Goal: Information Seeking & Learning: Find specific fact

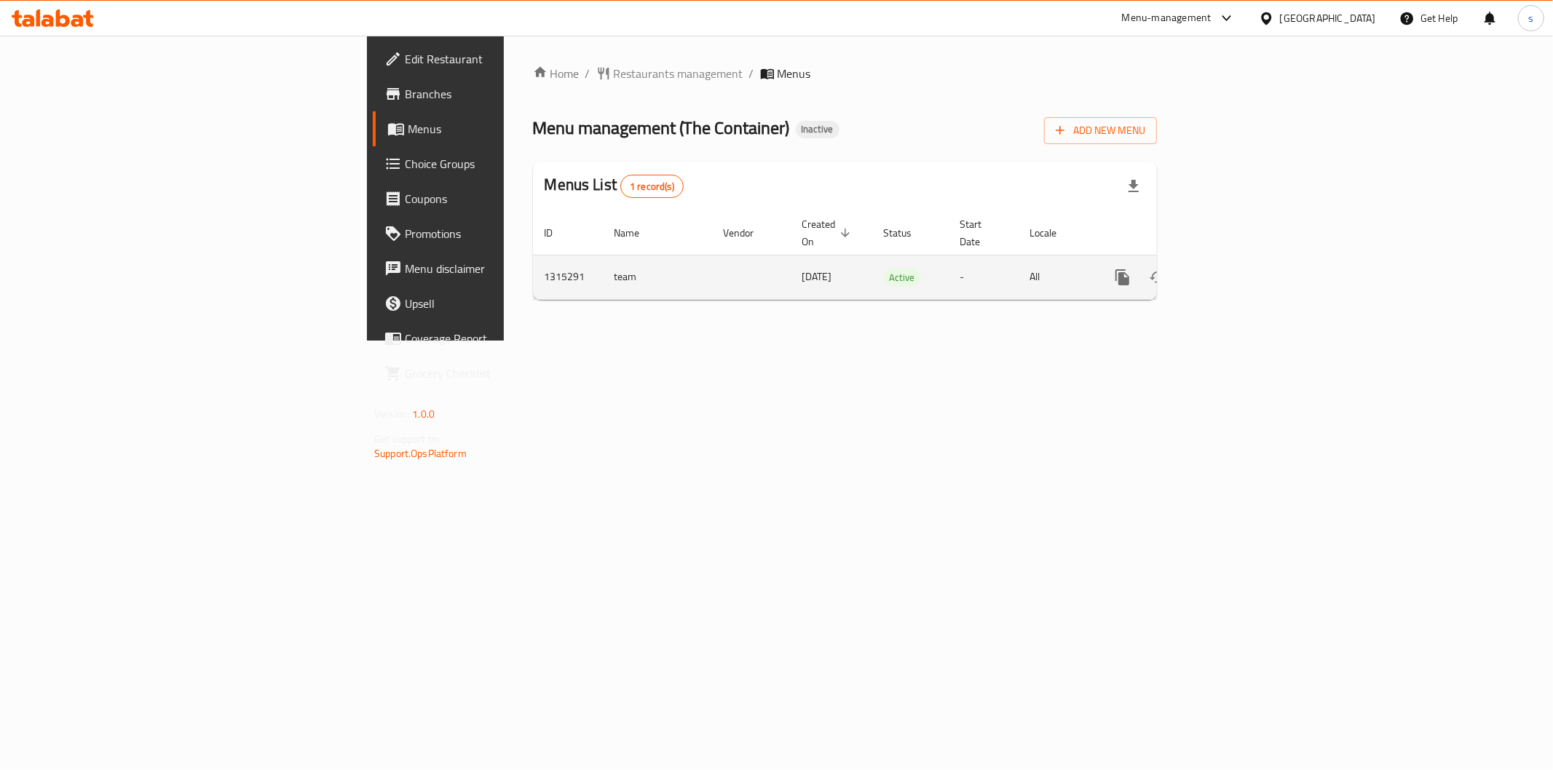
click at [1234, 271] on icon "enhanced table" at bounding box center [1227, 277] width 13 height 13
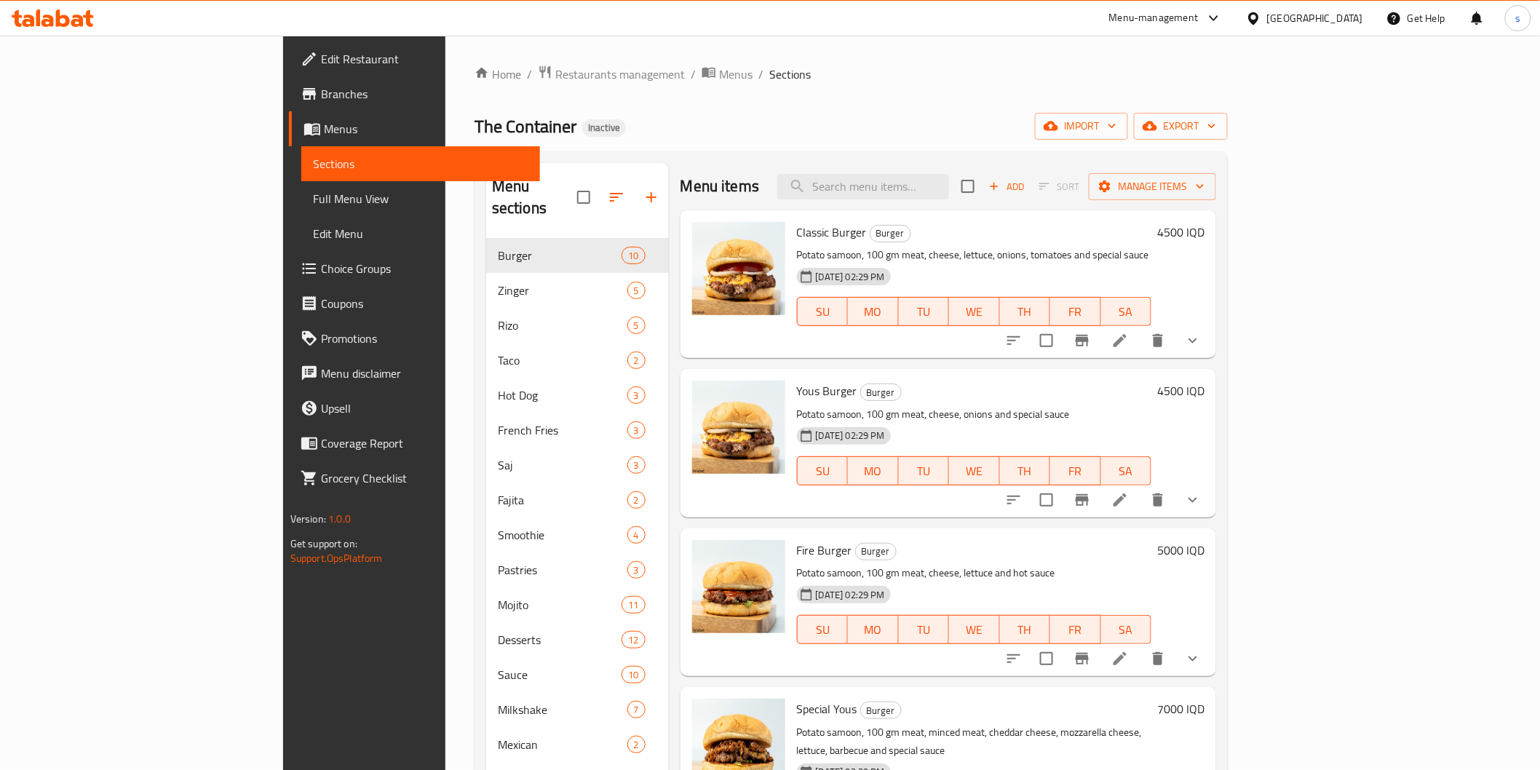
click at [313, 200] on span "Full Menu View" at bounding box center [420, 198] width 215 height 17
click at [313, 197] on span "Full Menu View" at bounding box center [420, 198] width 215 height 17
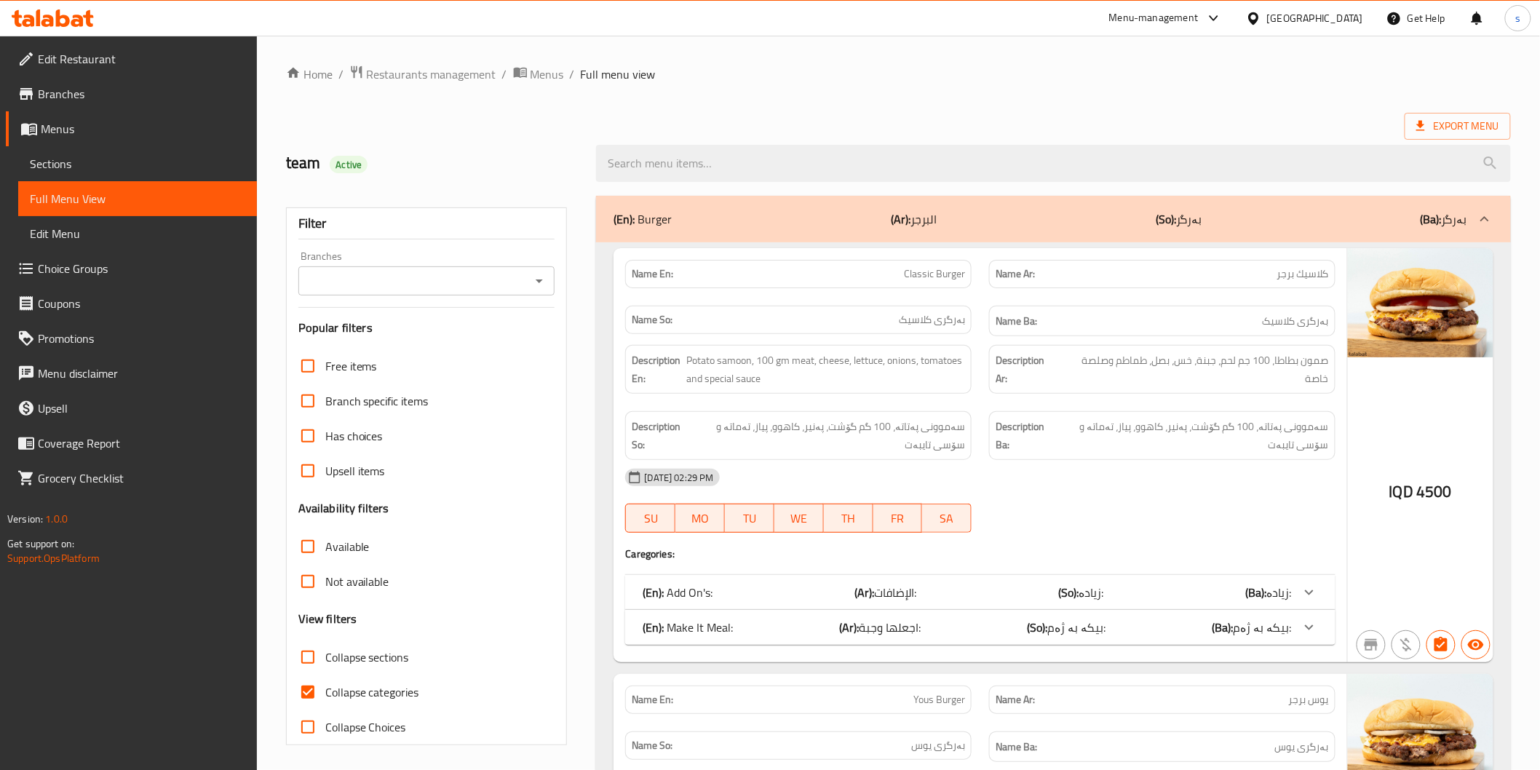
click at [511, 292] on div "Branches" at bounding box center [426, 280] width 257 height 29
click at [521, 285] on input "Branches" at bounding box center [415, 281] width 224 height 20
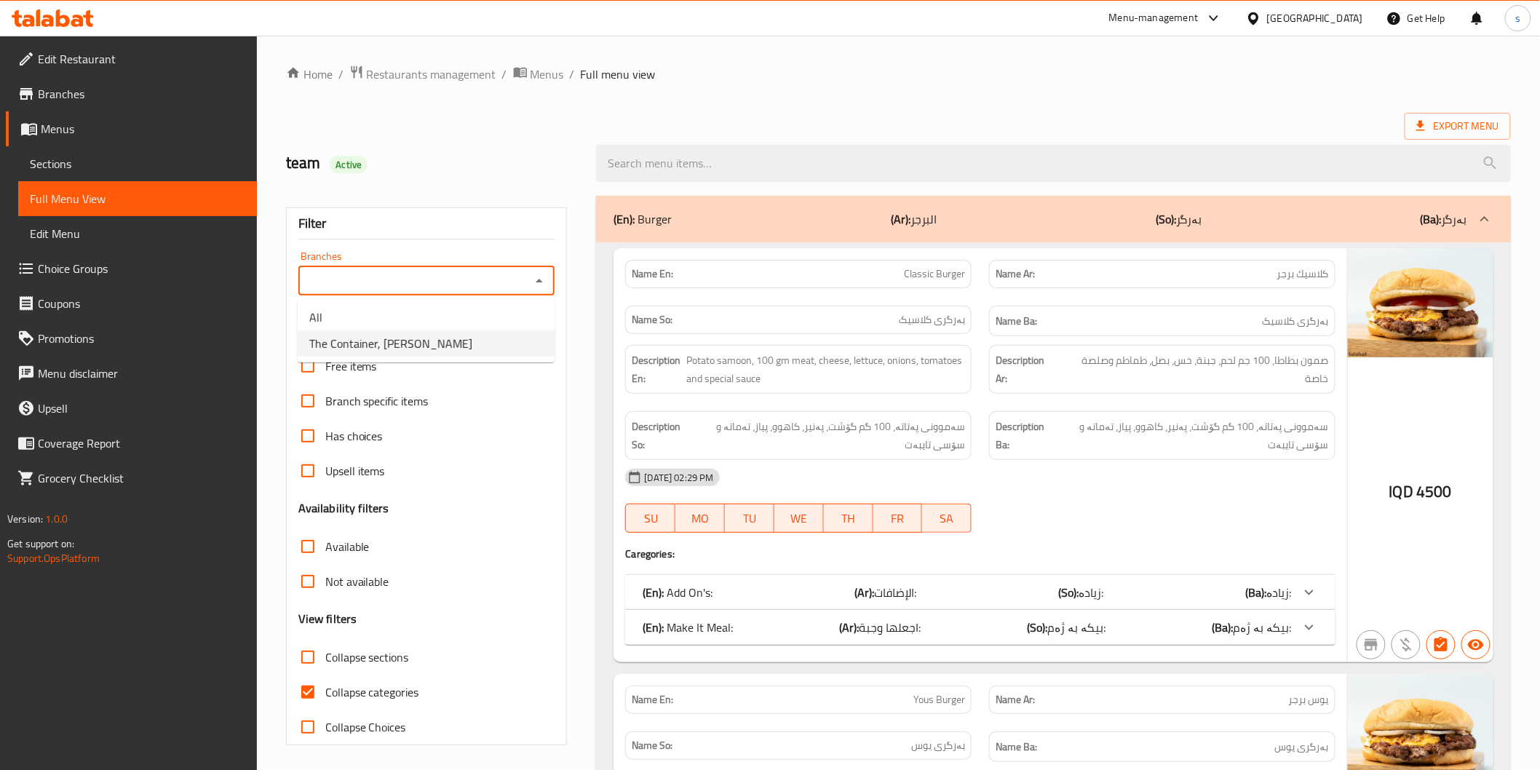
click at [520, 340] on li "The Container, [PERSON_NAME]" at bounding box center [426, 344] width 257 height 26
type input "The Container, [PERSON_NAME]"
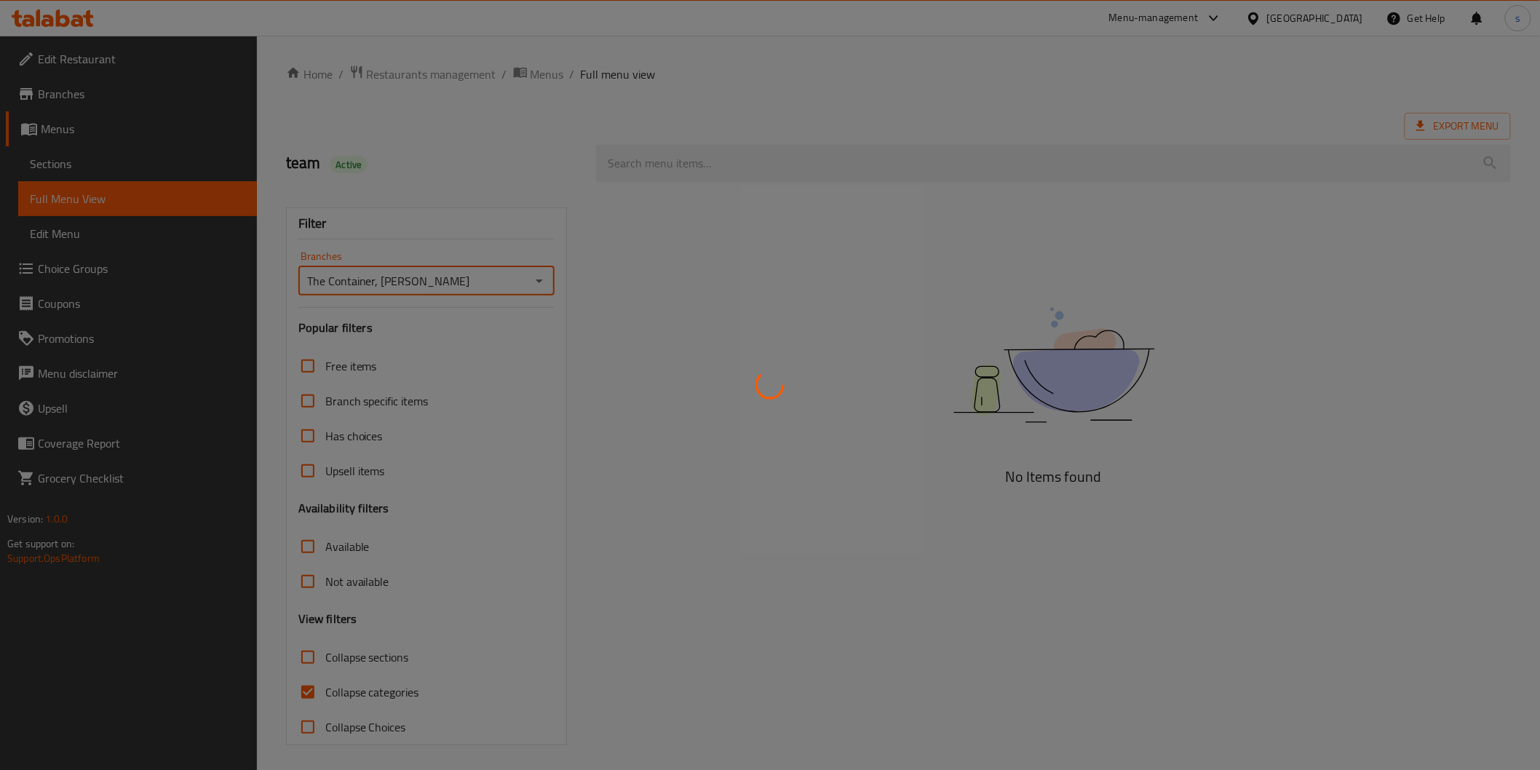
click at [383, 688] on div at bounding box center [770, 385] width 1540 height 770
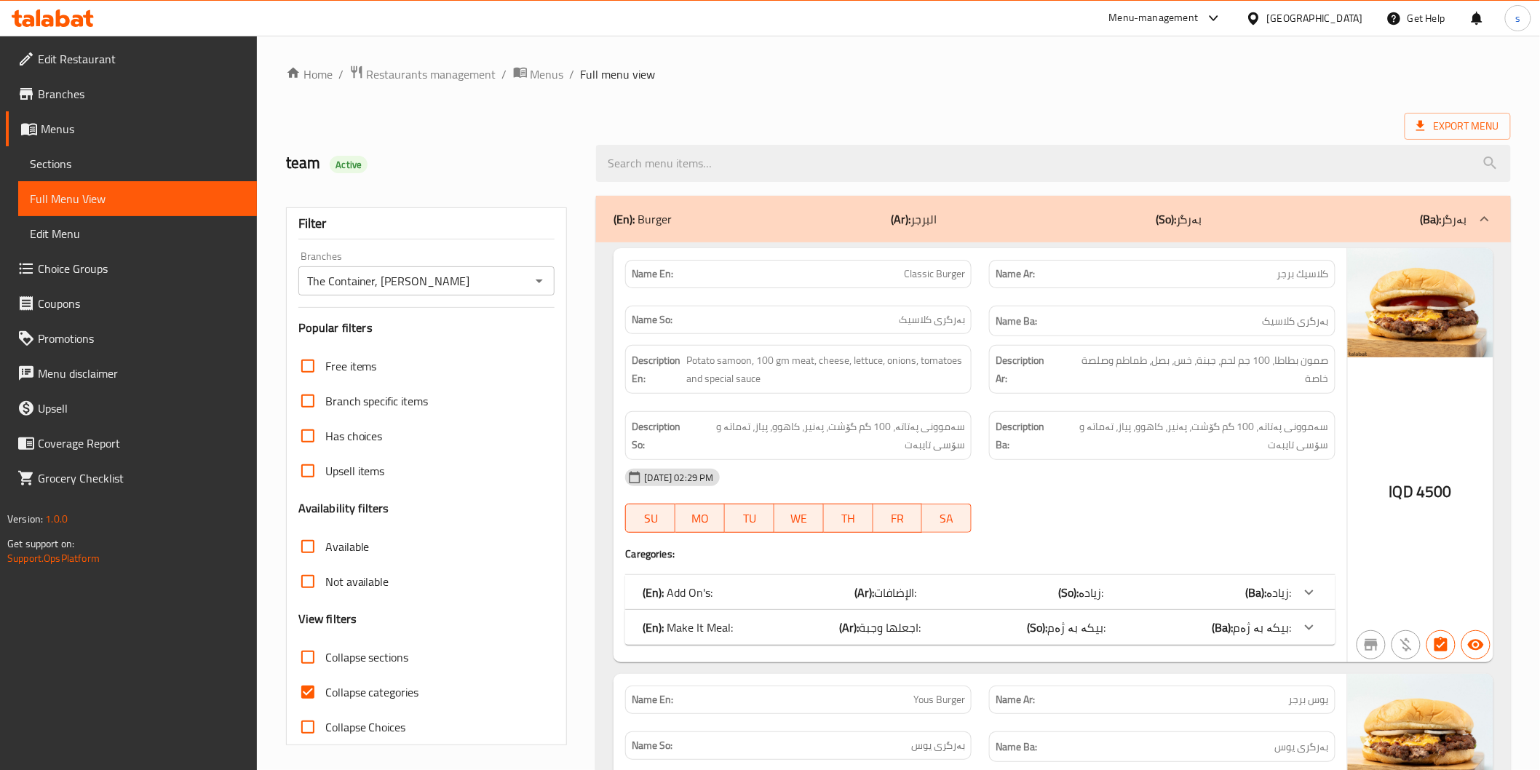
click at [383, 688] on span "Collapse categories" at bounding box center [372, 692] width 94 height 17
click at [325, 688] on input "Collapse categories" at bounding box center [307, 692] width 35 height 35
checkbox input "false"
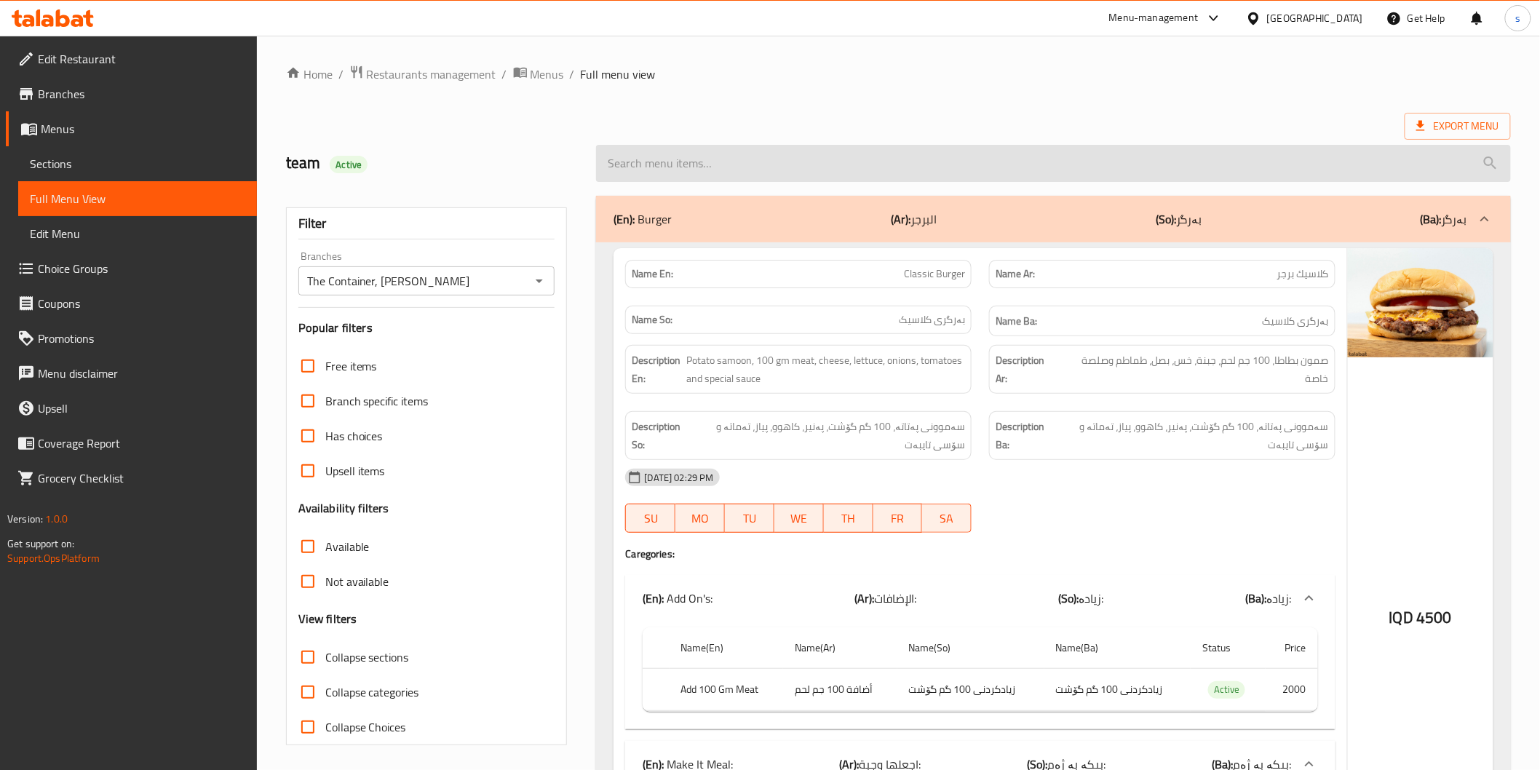
click at [695, 164] on input "search" at bounding box center [1053, 163] width 914 height 37
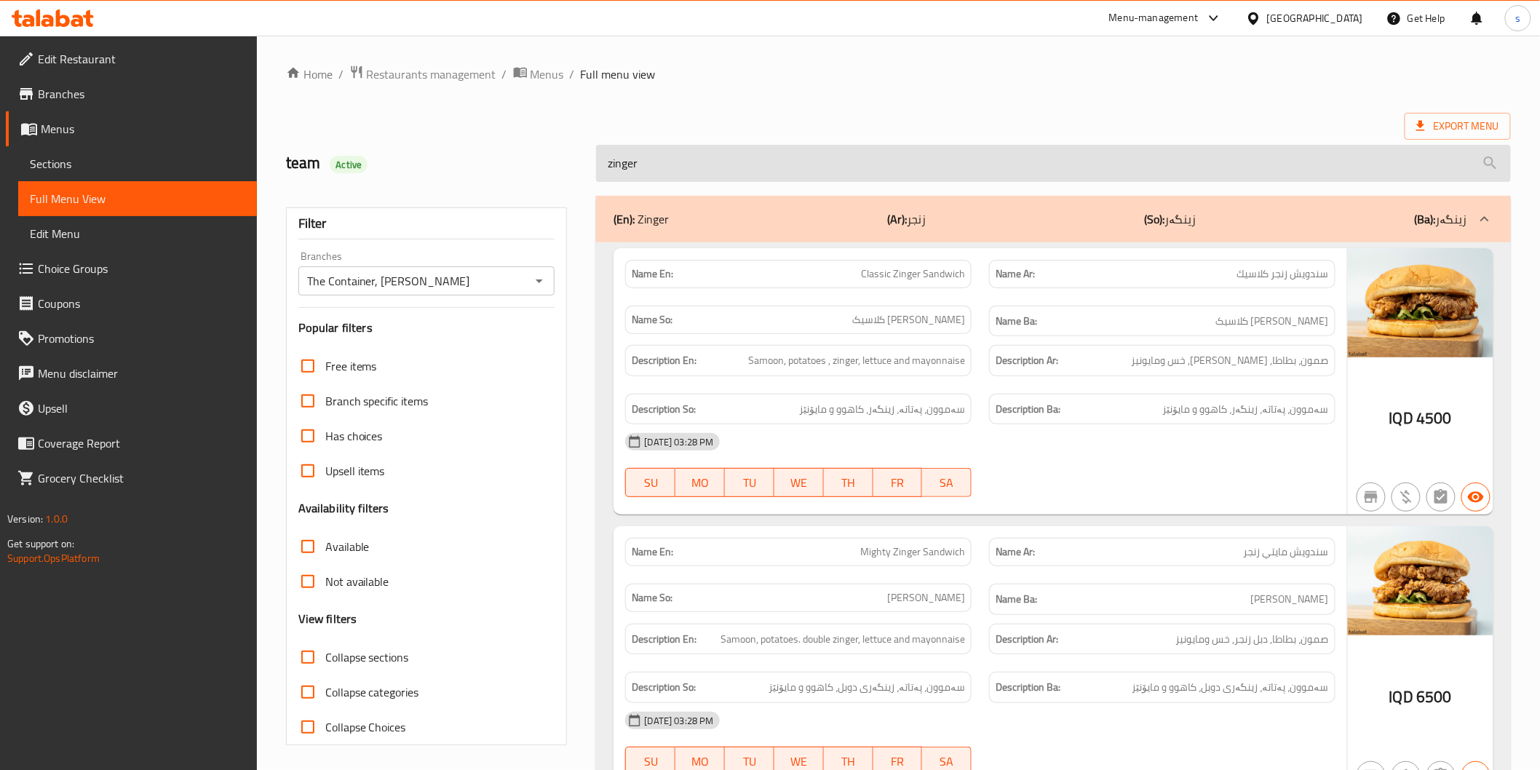
click at [606, 163] on input "zinger" at bounding box center [1053, 163] width 914 height 37
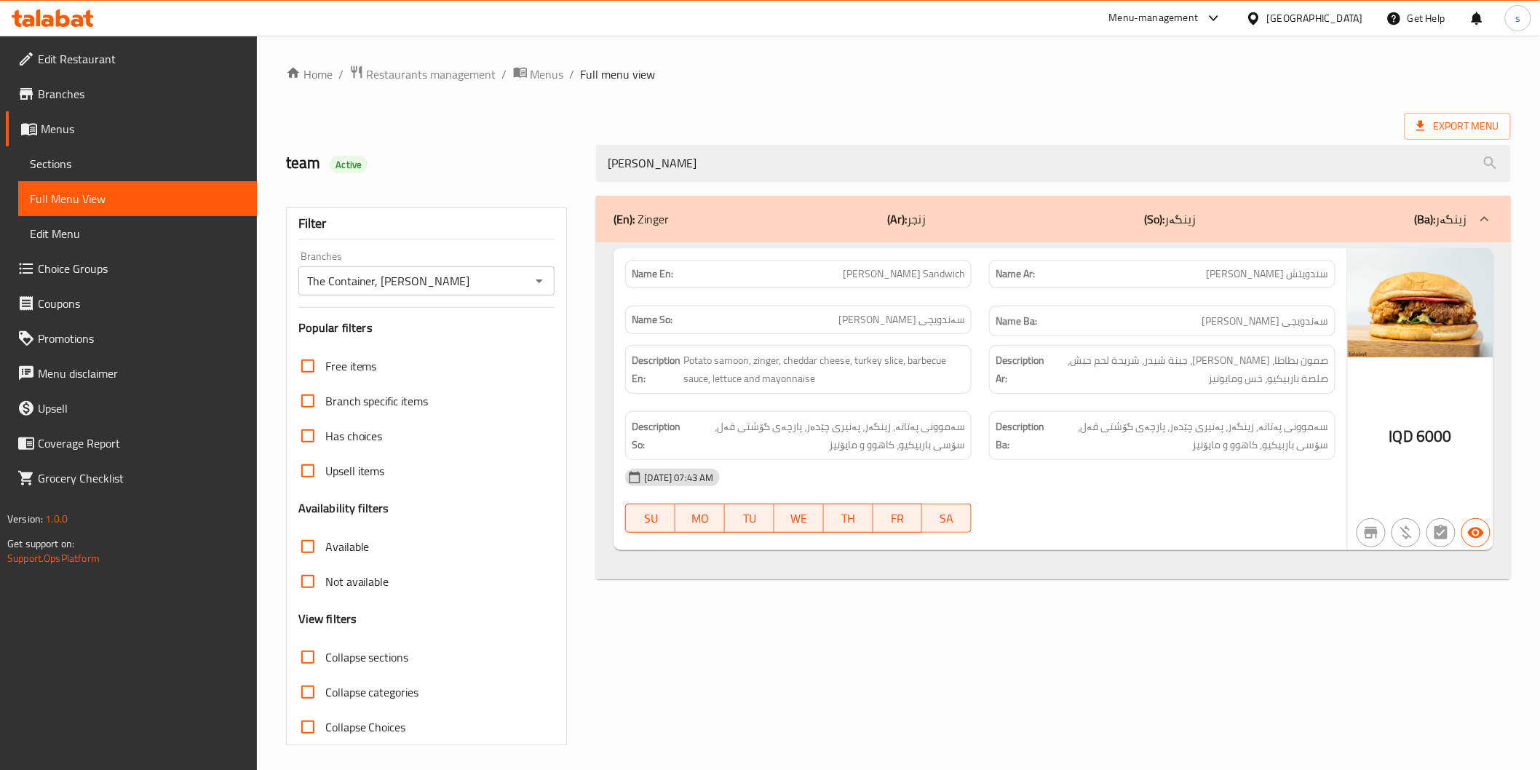
type input "[PERSON_NAME]"
click at [840, 331] on div "Name So: [PERSON_NAME]" at bounding box center [798, 320] width 347 height 28
drag, startPoint x: 1268, startPoint y: 453, endPoint x: 1270, endPoint y: 506, distance: 53.2
click at [1268, 453] on span "سەموونی پەتاتە، زینگەر، پەنیری چێدەر، پارچەی گۆشتی قەل، سۆسی باربیکیو، کاهوو و …" at bounding box center [1189, 436] width 282 height 36
click at [1229, 483] on div "[DATE] 07:43 AM" at bounding box center [980, 477] width 727 height 35
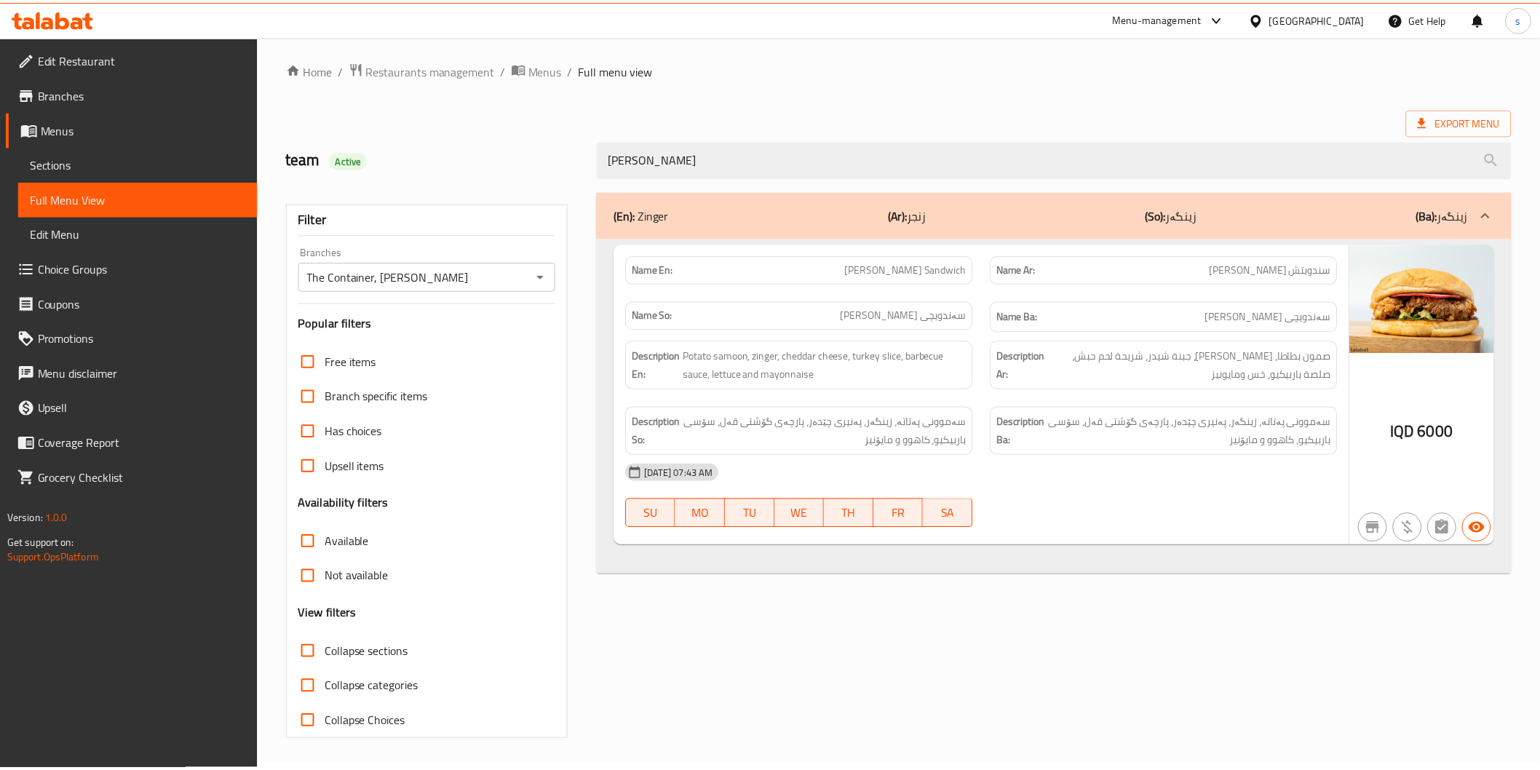
scroll to position [4, 0]
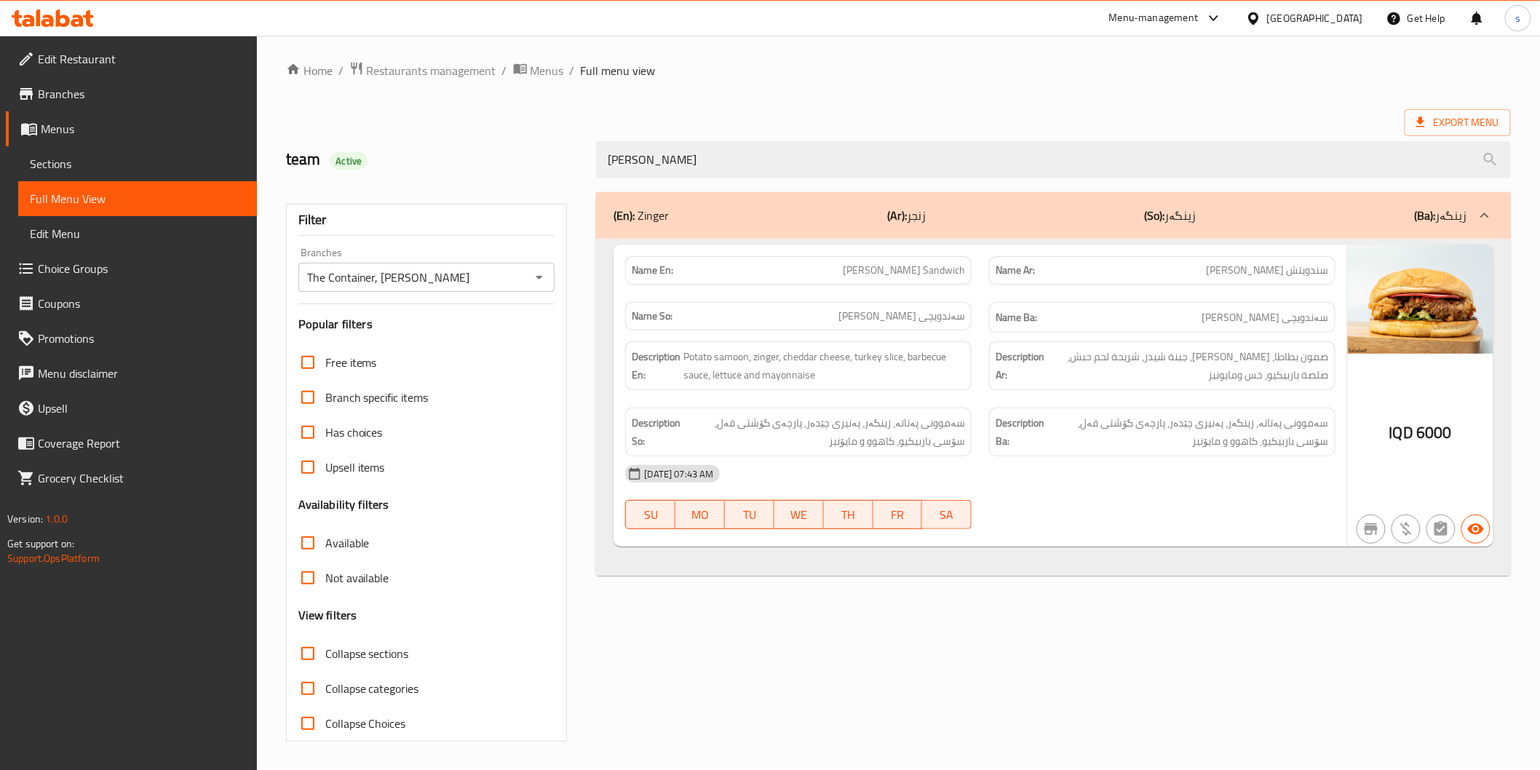
click at [129, 163] on span "Sections" at bounding box center [137, 163] width 215 height 17
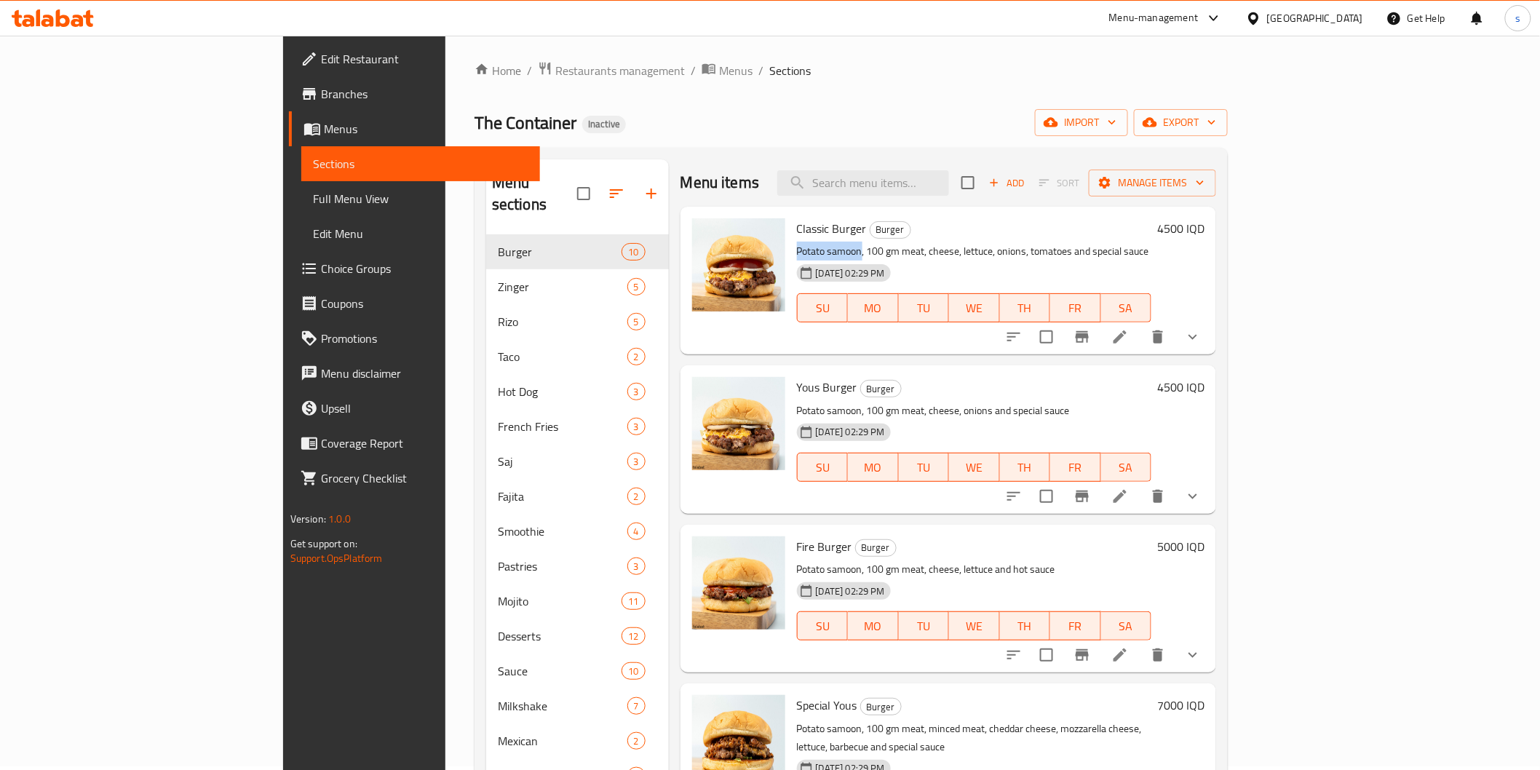
drag, startPoint x: 791, startPoint y: 257, endPoint x: 728, endPoint y: 256, distance: 63.4
click at [797, 256] on p "Potato samoon, 100 gm meat, cheese, lettuce, onions, tomatoes and special sauce" at bounding box center [974, 251] width 355 height 18
copy p "Potato samoon"
click at [82, 16] on icon at bounding box center [53, 17] width 82 height 17
